Goal: Find specific page/section: Find specific page/section

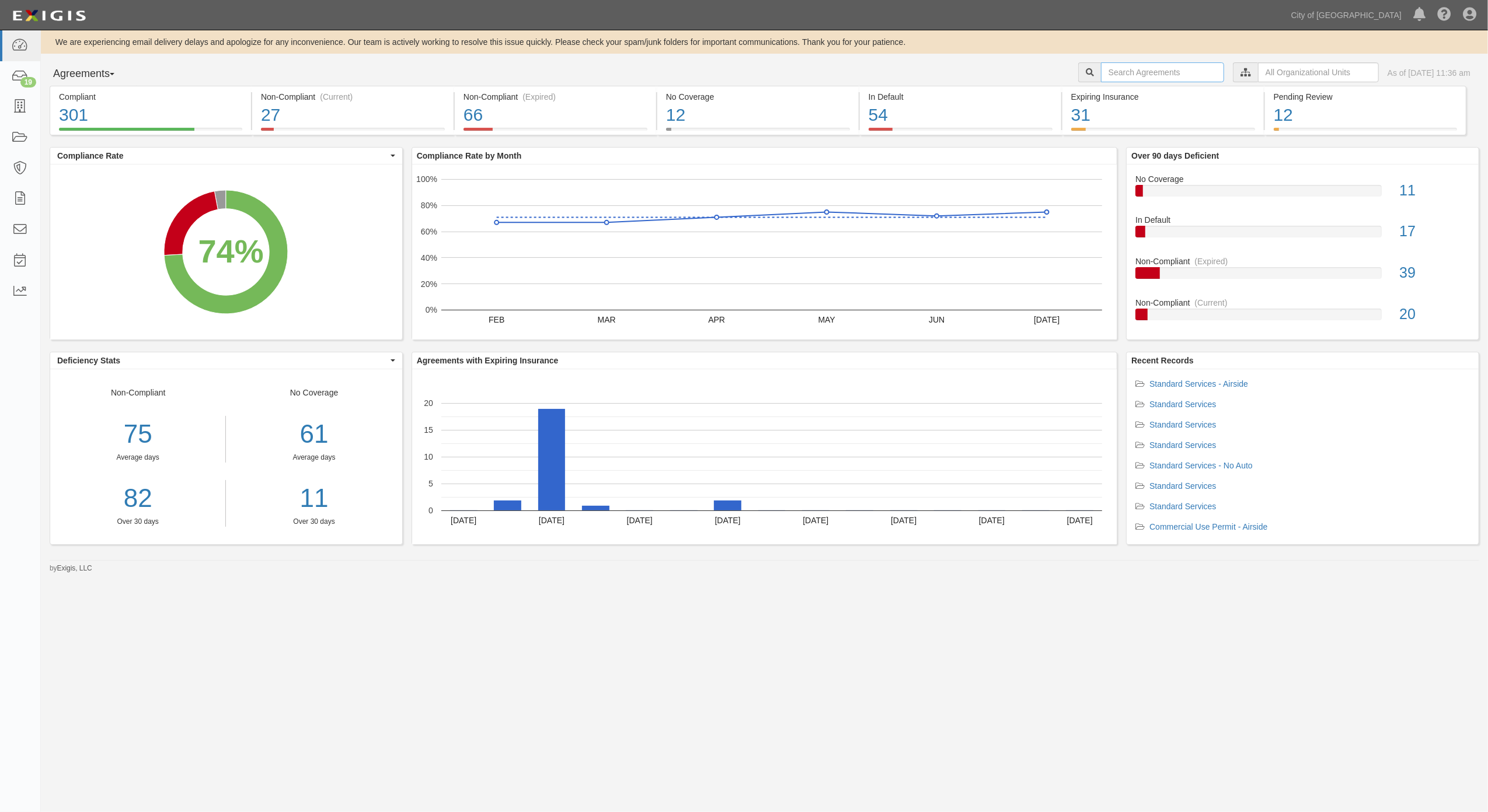
click at [1104, 77] on input "text" at bounding box center [1162, 72] width 123 height 20
type input "speakers"
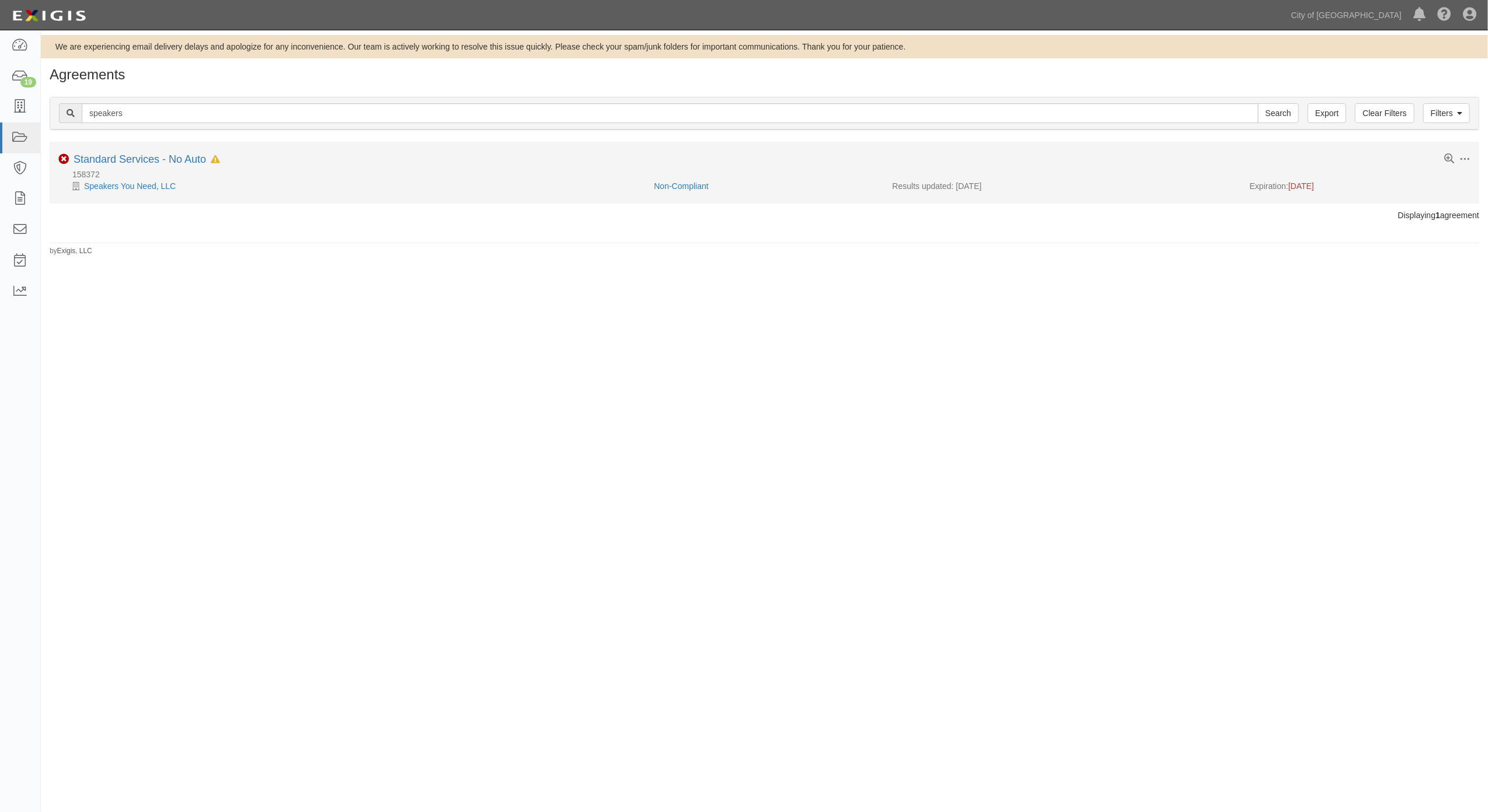
click at [143, 167] on div "Toggle Agreement Dropdown Edit Log activity Add task Send message Archive Non-C…" at bounding box center [765, 161] width 1430 height 15
click at [146, 160] on link "Standard Services - No Auto" at bounding box center [140, 160] width 132 height 12
